Goal: Task Accomplishment & Management: Complete application form

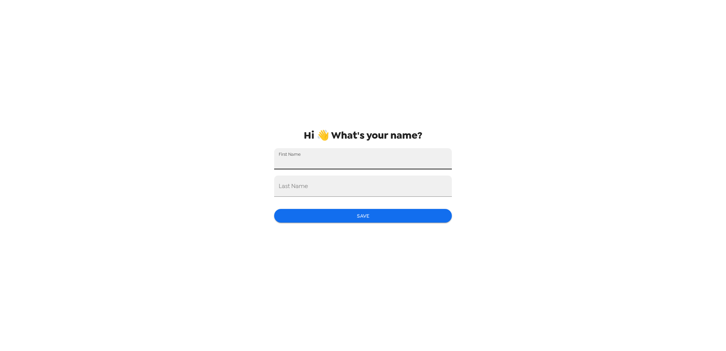
click at [318, 160] on input "First Name" at bounding box center [363, 158] width 178 height 21
type input "[PERSON_NAME]"
click at [369, 216] on button "Save" at bounding box center [363, 216] width 178 height 14
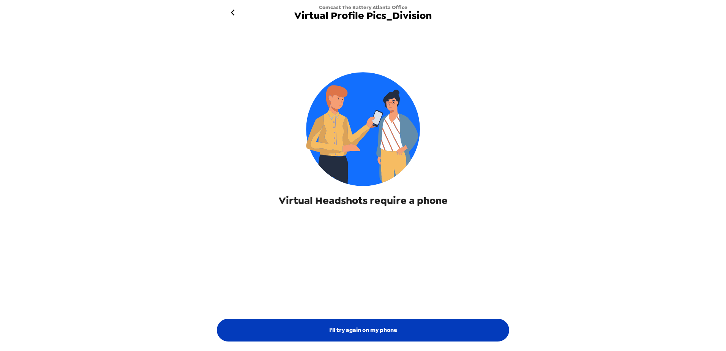
click at [347, 328] on button "I'll try again on my phone" at bounding box center [363, 329] width 292 height 23
